Goal: Subscribe to service/newsletter

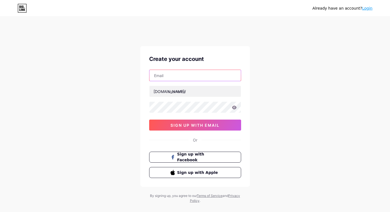
click at [188, 76] on input "text" at bounding box center [195, 75] width 91 height 11
type input "[PERSON_NAME][EMAIL_ADDRESS][DOMAIN_NAME]"
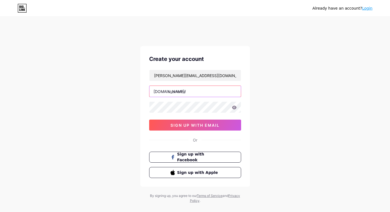
click at [183, 90] on input "text" at bounding box center [195, 91] width 91 height 11
type input "getnowsolutions"
click at [236, 107] on icon at bounding box center [234, 107] width 5 height 4
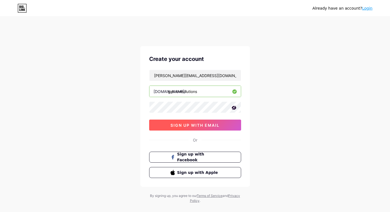
click at [211, 124] on span "sign up with email" at bounding box center [195, 125] width 49 height 5
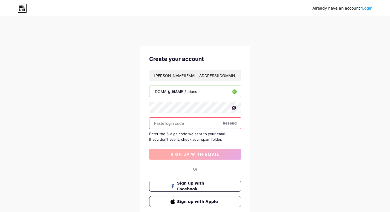
click at [211, 124] on input "text" at bounding box center [195, 122] width 91 height 11
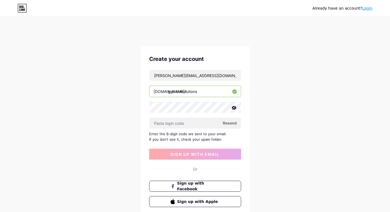
click at [233, 121] on span "Resend" at bounding box center [230, 123] width 14 height 6
click at [208, 119] on input "text" at bounding box center [195, 122] width 91 height 11
click at [230, 121] on span "Resend" at bounding box center [230, 123] width 14 height 6
click at [160, 121] on input "text" at bounding box center [195, 122] width 91 height 11
paste input "820232"
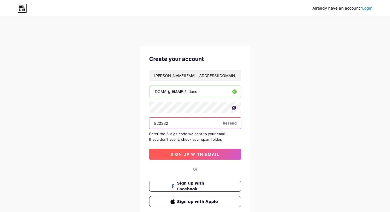
type input "820232"
click at [209, 156] on span "sign up with email" at bounding box center [195, 154] width 49 height 5
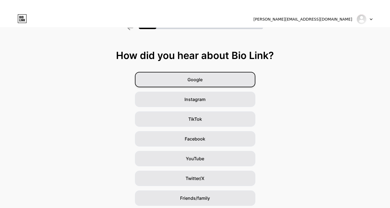
click at [210, 81] on div "Google" at bounding box center [195, 79] width 121 height 15
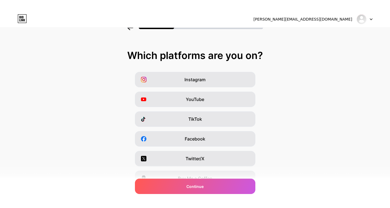
scroll to position [67, 0]
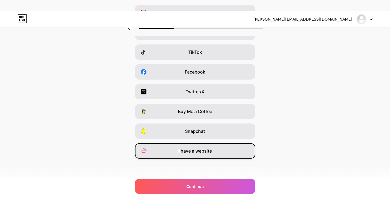
click at [198, 149] on span "I have a website" at bounding box center [195, 150] width 33 height 7
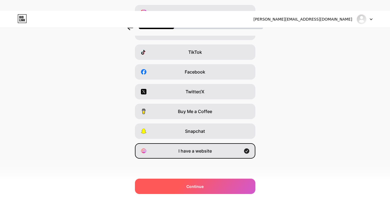
click at [204, 186] on span "Continue" at bounding box center [195, 186] width 17 height 6
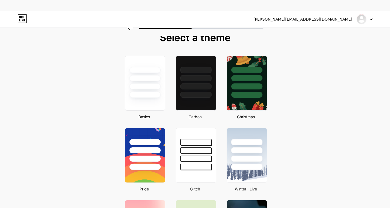
scroll to position [27, 0]
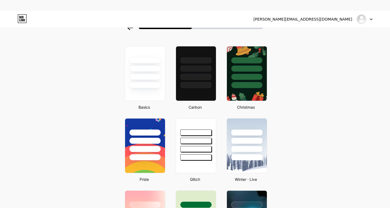
click at [141, 143] on div at bounding box center [145, 140] width 31 height 6
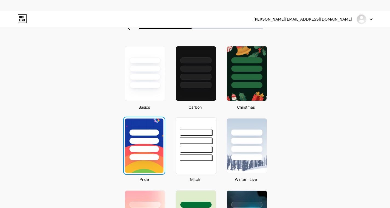
scroll to position [0, 0]
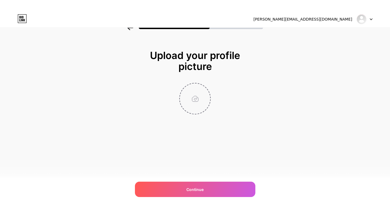
click at [201, 97] on input "file" at bounding box center [195, 98] width 30 height 30
type input "C:\fakepath\favicon.png"
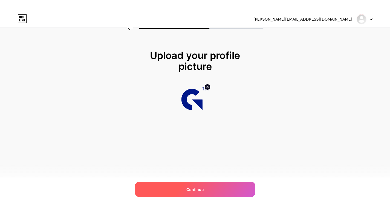
click at [191, 191] on span "Continue" at bounding box center [195, 189] width 17 height 6
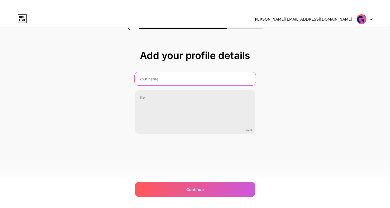
click at [165, 84] on input "text" at bounding box center [194, 78] width 121 height 13
click at [171, 81] on input "text" at bounding box center [194, 78] width 121 height 13
type input "g"
click at [228, 81] on input "text" at bounding box center [194, 78] width 121 height 13
type input "GetNowSolutions"
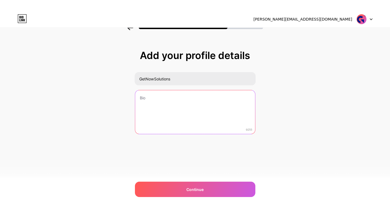
click at [182, 114] on textarea at bounding box center [195, 112] width 120 height 44
click at [182, 108] on textarea at bounding box center [194, 112] width 121 height 45
click at [182, 107] on textarea at bounding box center [194, 112] width 121 height 45
paste textarea "[URL][DOMAIN_NAME]"
type textarea "Explore the best content writing service in [GEOGRAPHIC_DATA]-NCR [URL][DOMAIN_…"
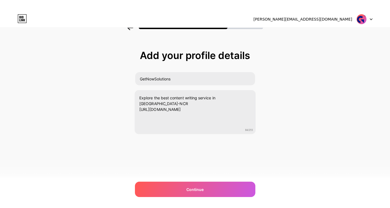
click at [217, 179] on div "[PERSON_NAME][EMAIL_ADDRESS][DOMAIN_NAME] Logout Link Copied Add your profile d…" at bounding box center [195, 115] width 390 height 208
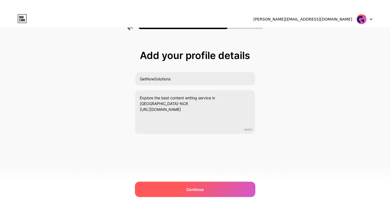
click at [217, 184] on div "Continue" at bounding box center [195, 188] width 121 height 15
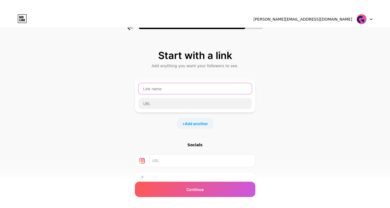
click at [160, 89] on input "text" at bounding box center [195, 88] width 113 height 11
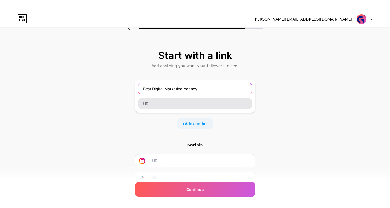
type input "Best Digital Marketing Agency"
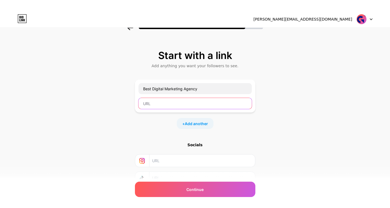
click at [165, 100] on input "text" at bounding box center [195, 103] width 113 height 11
paste input "[URL][DOMAIN_NAME]"
type input "[URL][DOMAIN_NAME]"
click at [199, 121] on span "Add another" at bounding box center [196, 124] width 23 height 6
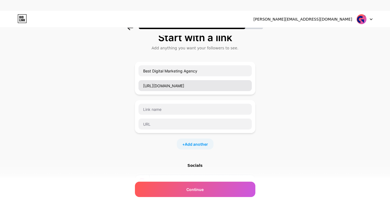
scroll to position [27, 0]
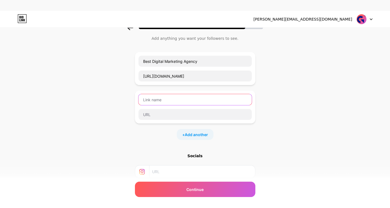
click at [190, 100] on input "text" at bounding box center [195, 99] width 113 height 11
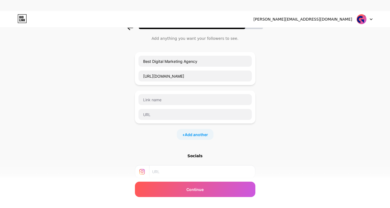
click at [284, 132] on div "Start with a link Add anything you want your followers to see. Best Digital Mar…" at bounding box center [195, 124] width 390 height 231
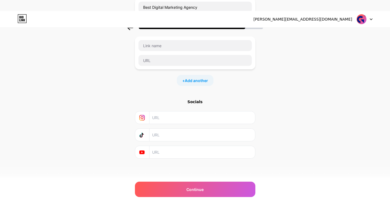
click at [190, 118] on input "text" at bounding box center [201, 117] width 99 height 12
paste input "[URL][DOMAIN_NAME]"
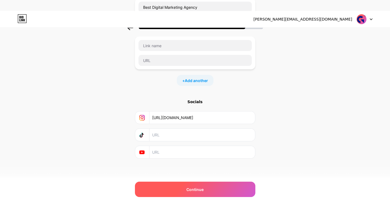
type input "[URL][DOMAIN_NAME]"
click at [201, 189] on span "Continue" at bounding box center [195, 189] width 17 height 6
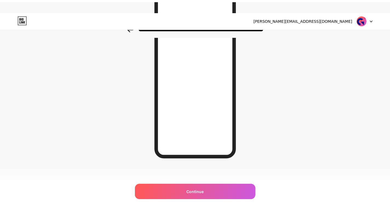
scroll to position [0, 0]
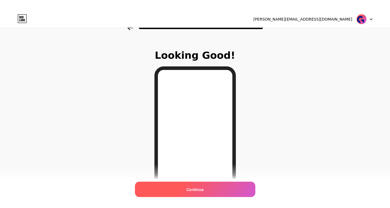
click at [204, 189] on span "Continue" at bounding box center [195, 189] width 17 height 6
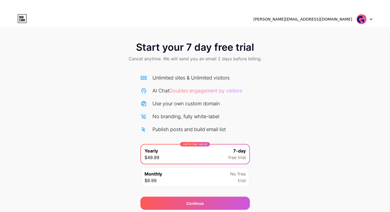
scroll to position [20, 0]
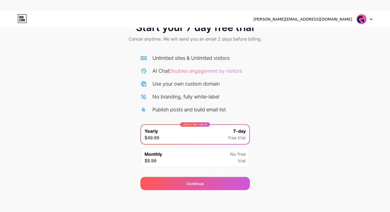
click at [192, 159] on div "Monthly $8.99 No free trial" at bounding box center [195, 157] width 108 height 19
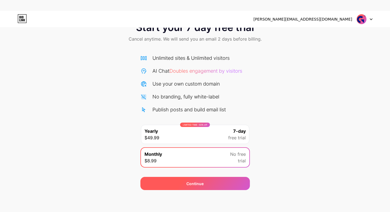
click at [184, 187] on div "Continue" at bounding box center [195, 183] width 110 height 13
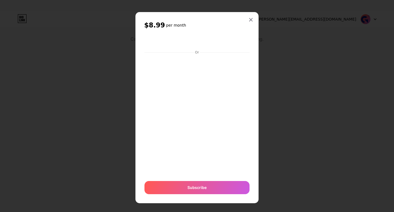
click at [252, 25] on div "$8.99 per month Or Subscribe" at bounding box center [197, 107] width 123 height 191
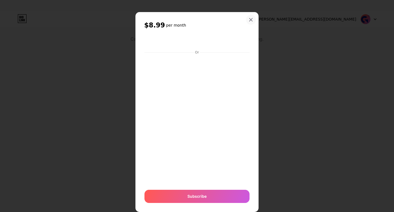
click at [250, 19] on icon at bounding box center [251, 19] width 3 height 3
click at [250, 19] on div "[PERSON_NAME][EMAIL_ADDRESS][DOMAIN_NAME] Logout" at bounding box center [197, 19] width 394 height 10
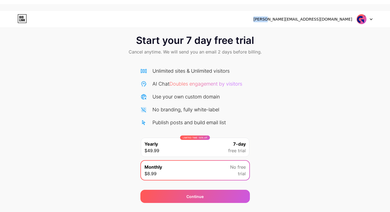
scroll to position [0, 0]
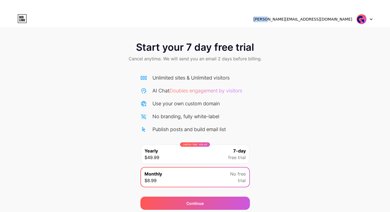
click at [367, 17] on div at bounding box center [365, 19] width 16 height 10
click at [360, 18] on img at bounding box center [362, 19] width 10 height 10
click at [23, 20] on icon at bounding box center [22, 18] width 9 height 9
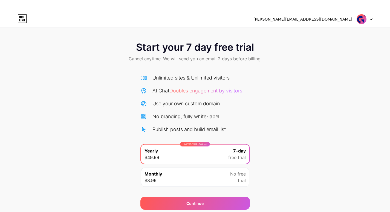
click at [372, 22] on div at bounding box center [365, 19] width 16 height 10
